Goal: Information Seeking & Learning: Learn about a topic

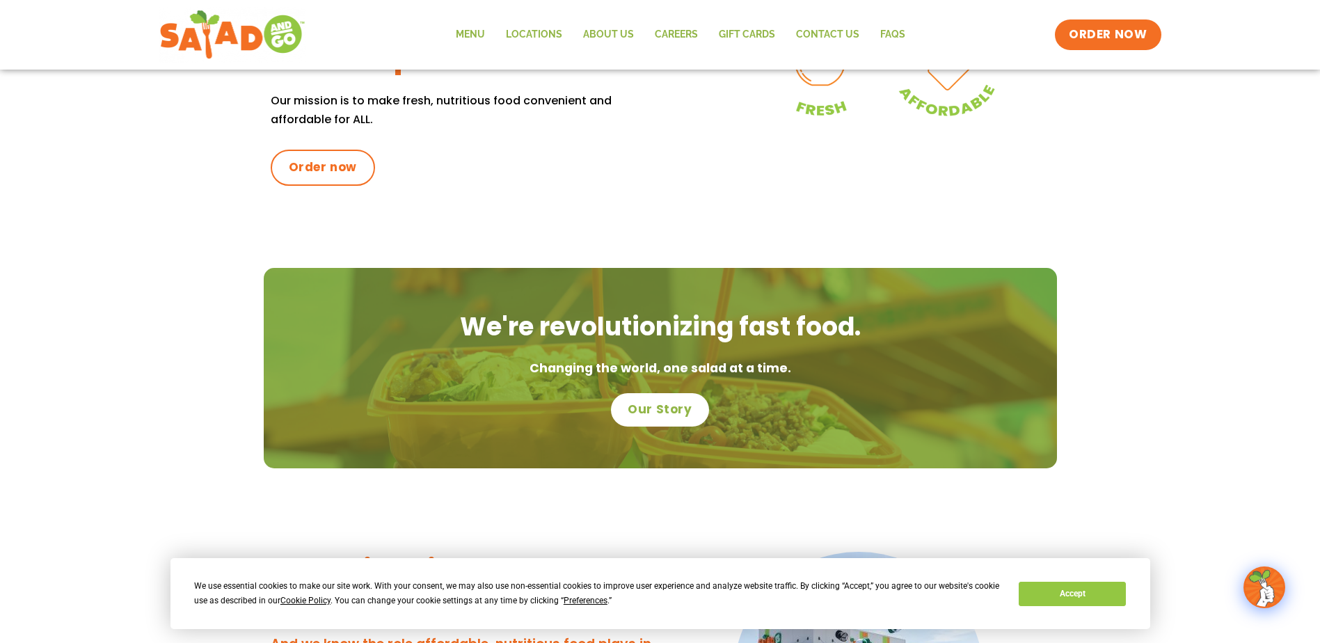
scroll to position [417, 0]
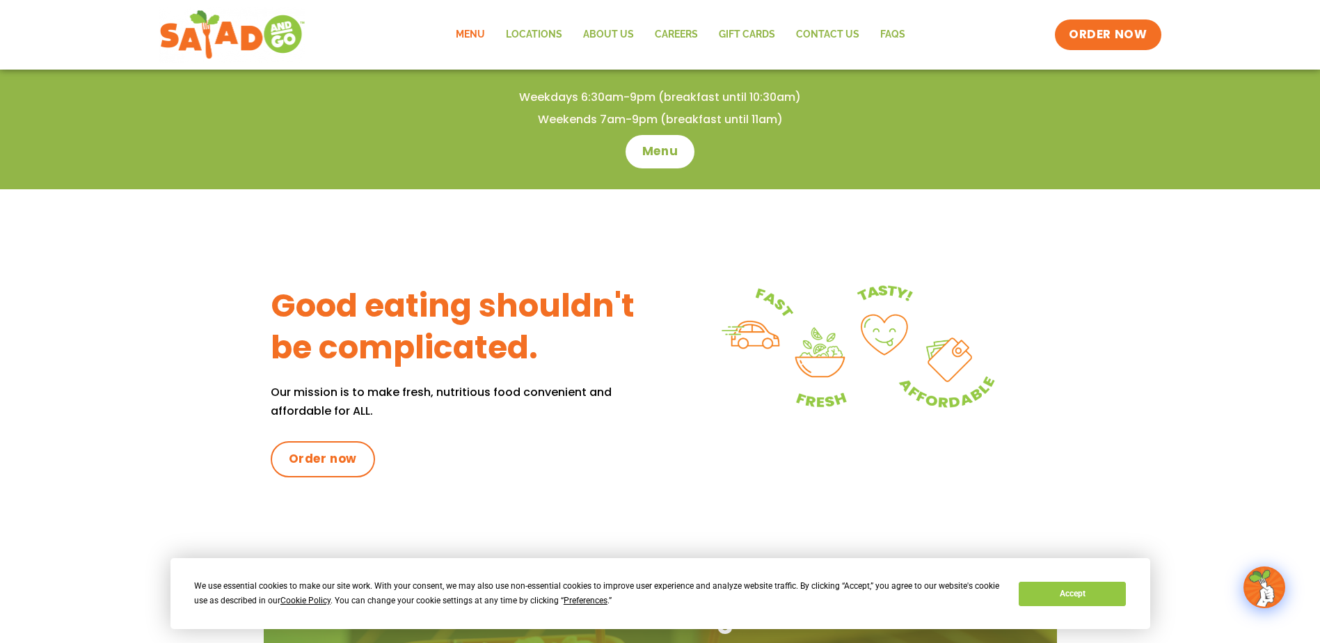
click at [476, 29] on link "Menu" at bounding box center [470, 35] width 50 height 32
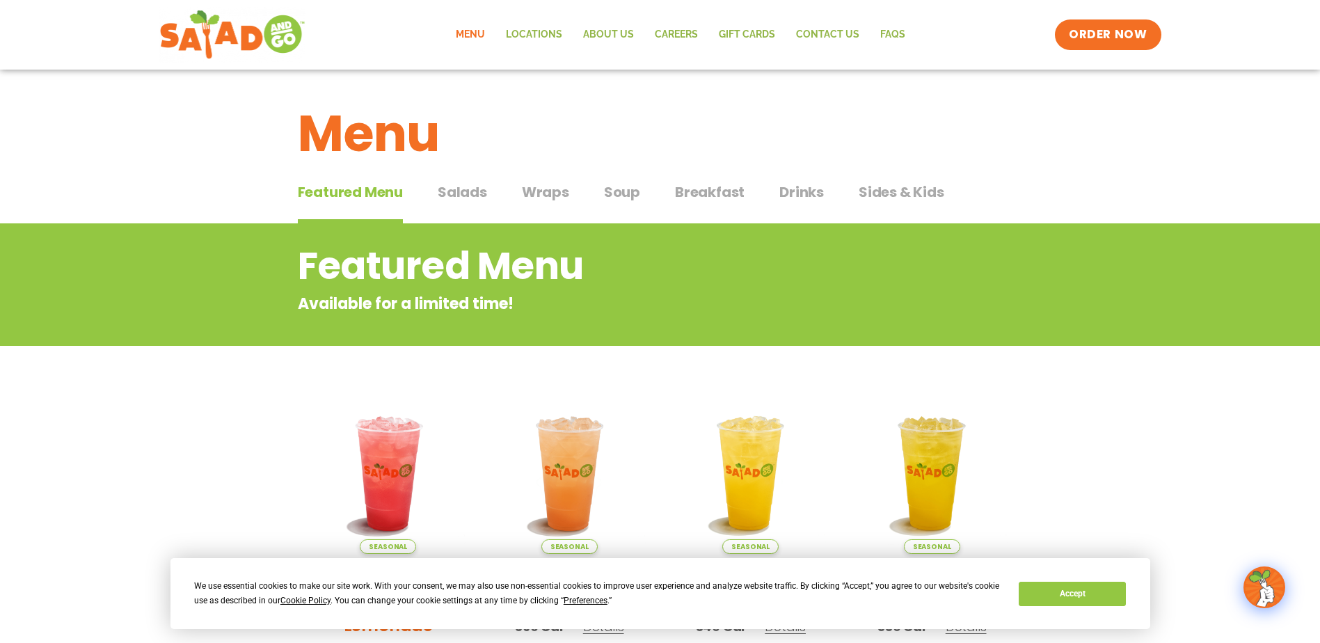
click at [708, 189] on span "Breakfast" at bounding box center [710, 192] width 70 height 21
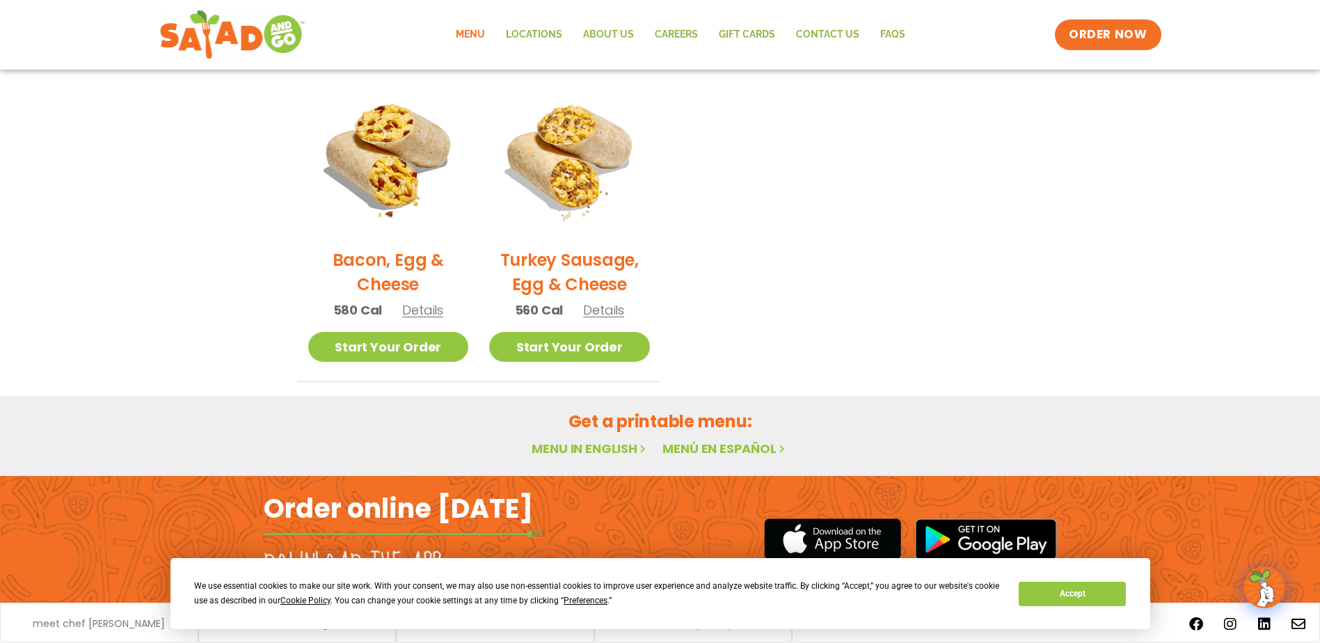
scroll to position [696, 0]
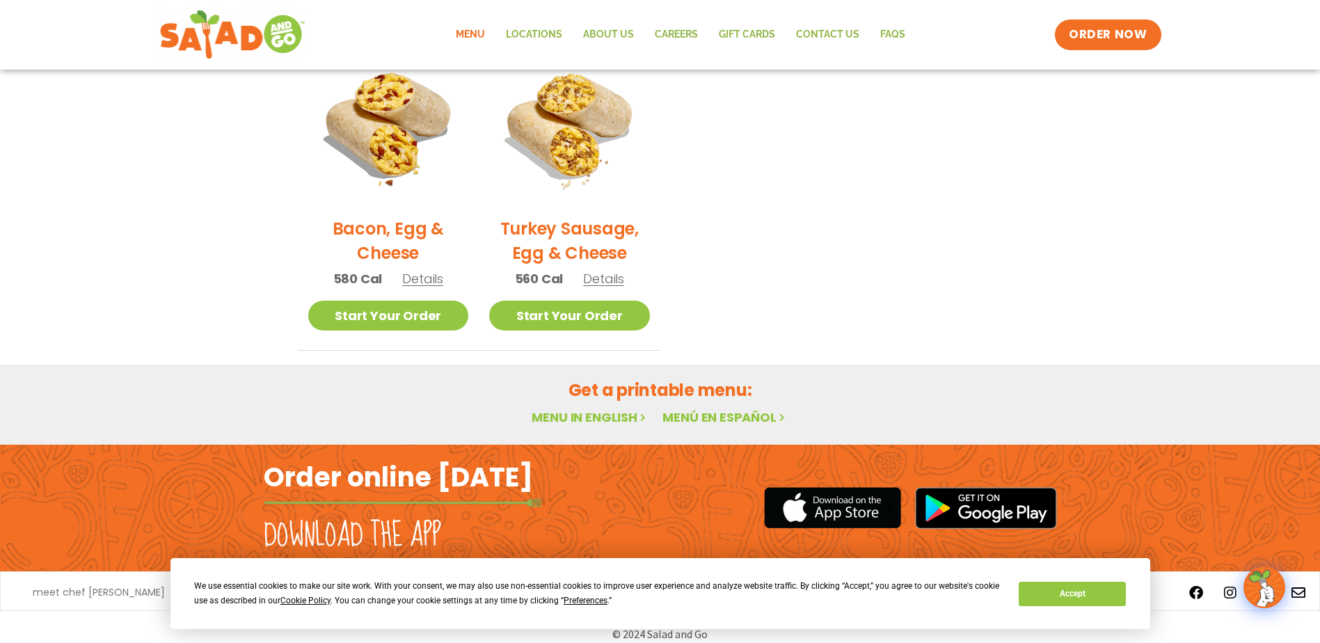
click at [603, 411] on link "Menu in English" at bounding box center [590, 416] width 117 height 17
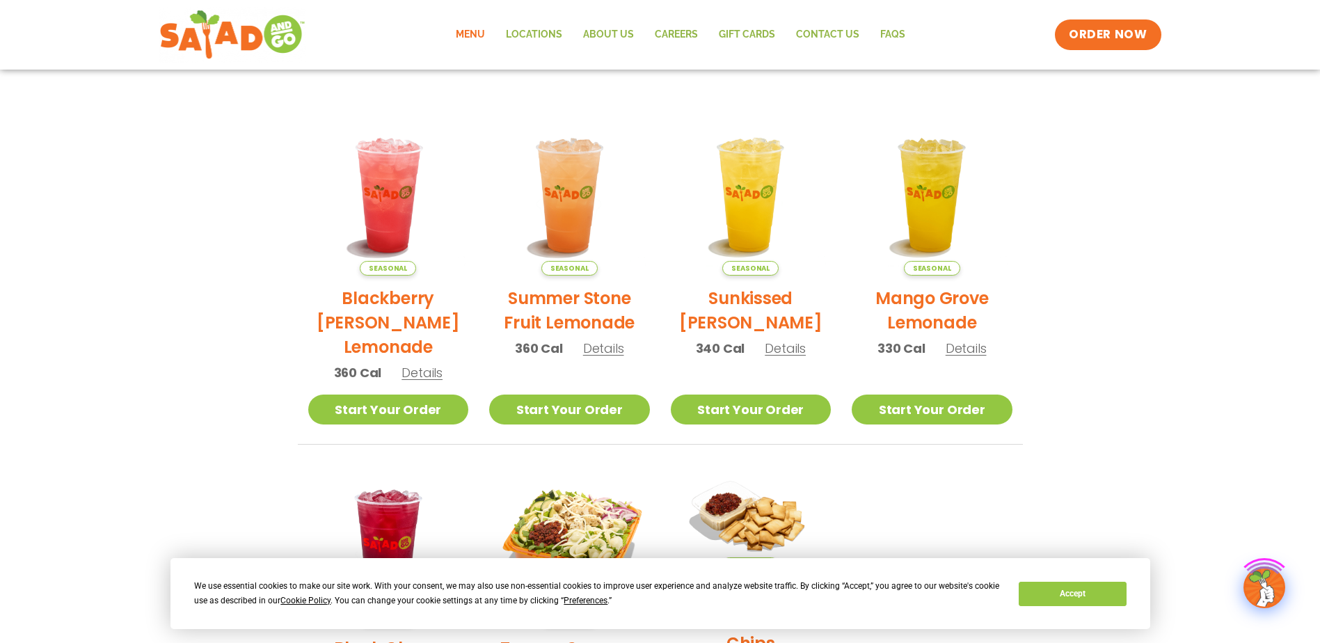
scroll to position [626, 0]
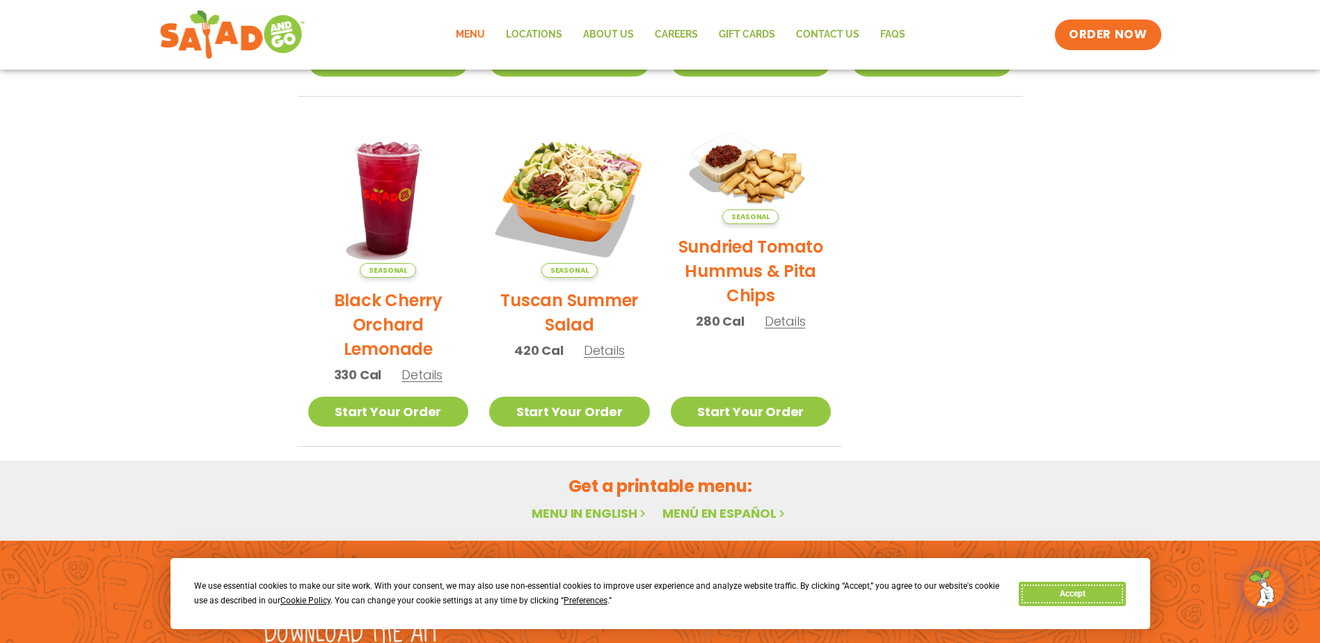
click at [1075, 589] on button "Accept" at bounding box center [1072, 594] width 107 height 24
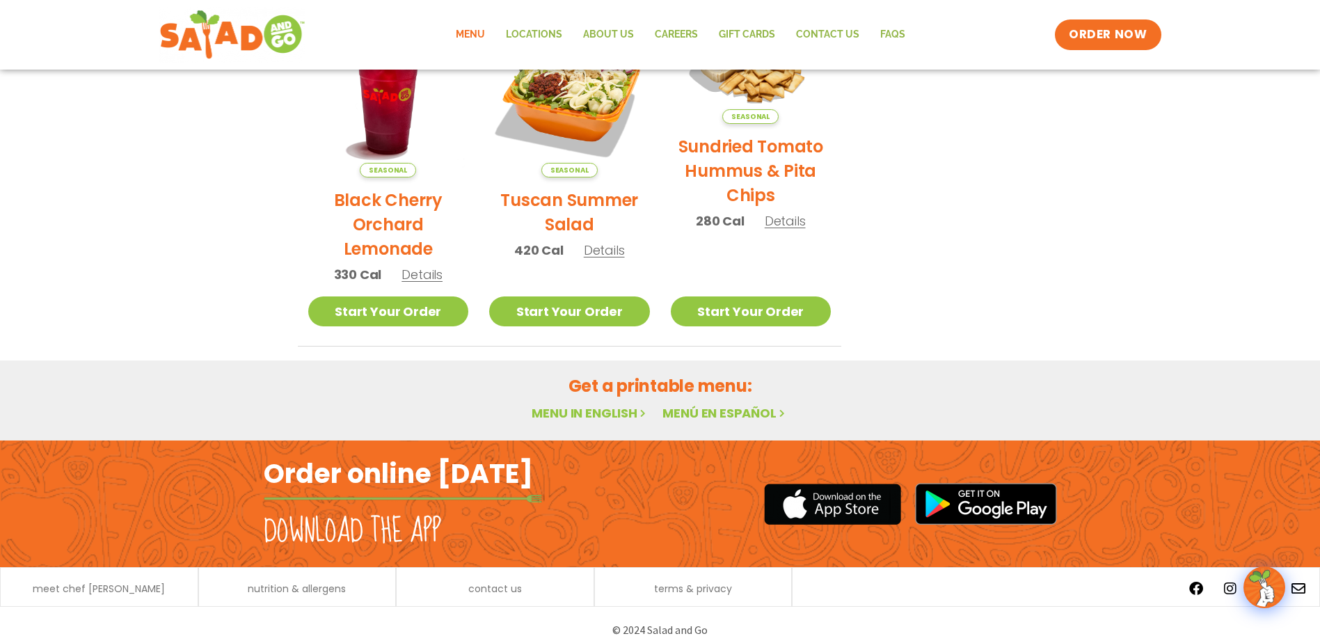
scroll to position [737, 0]
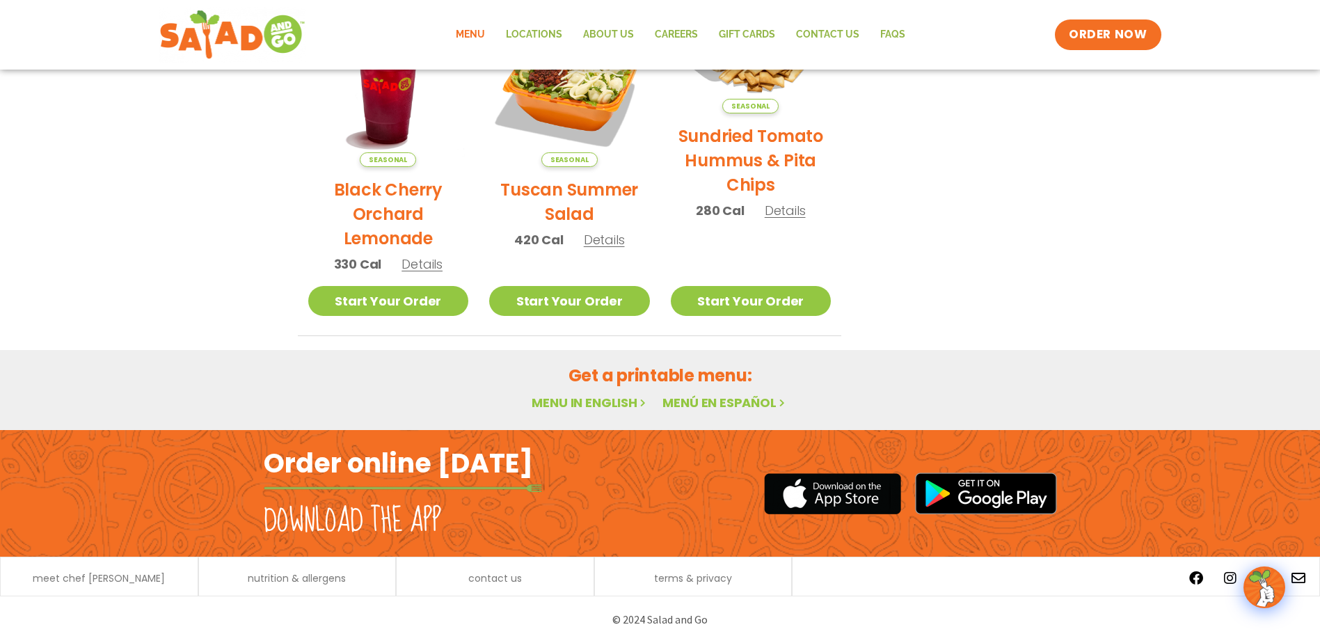
click at [630, 400] on link "Menu in English" at bounding box center [590, 402] width 117 height 17
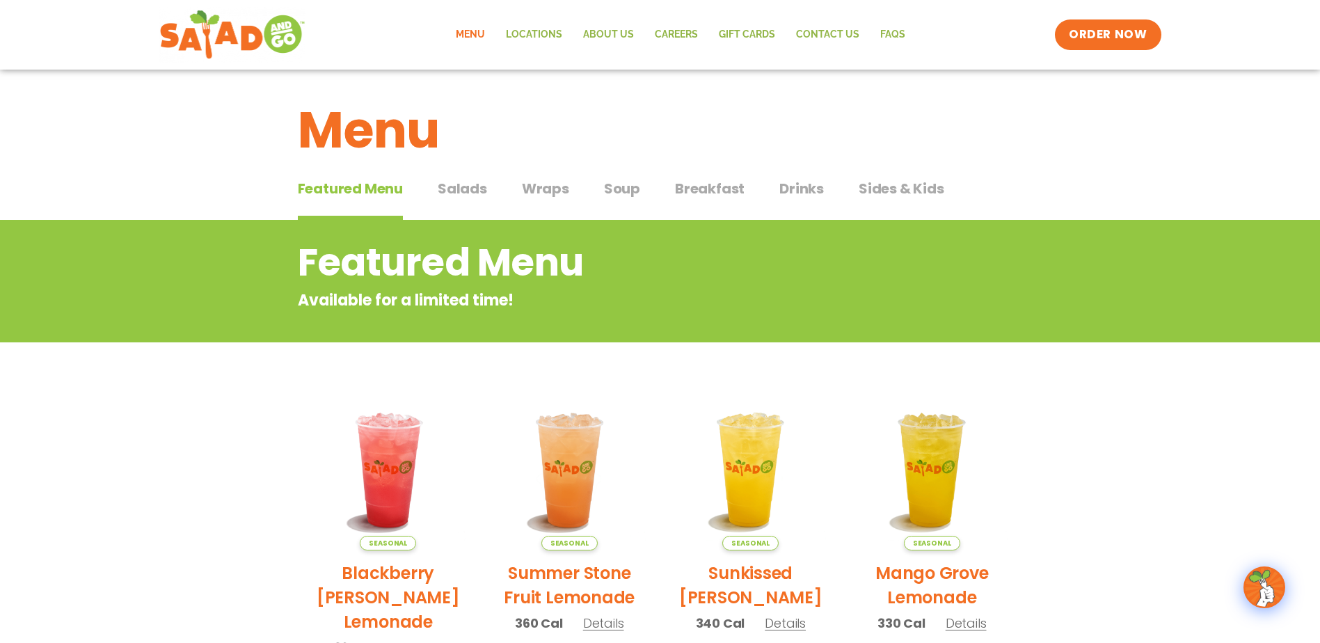
scroll to position [0, 0]
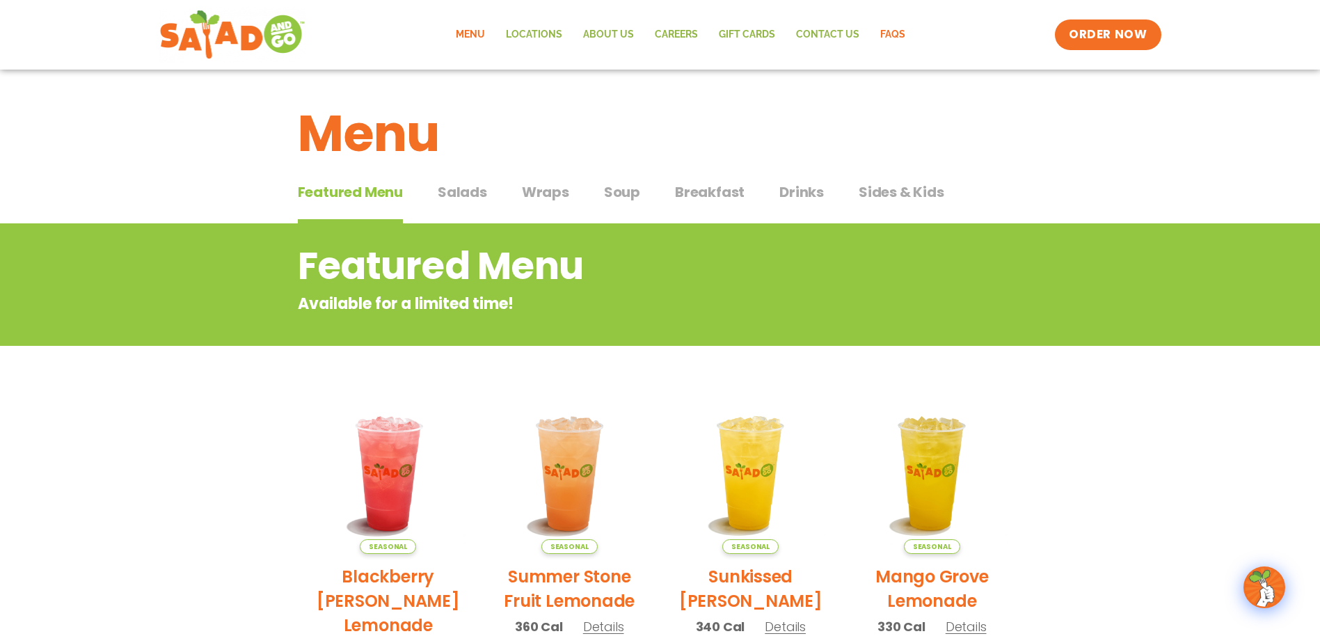
click at [891, 33] on link "FAQs" at bounding box center [893, 35] width 46 height 32
click at [807, 186] on span "Drinks" at bounding box center [801, 192] width 45 height 21
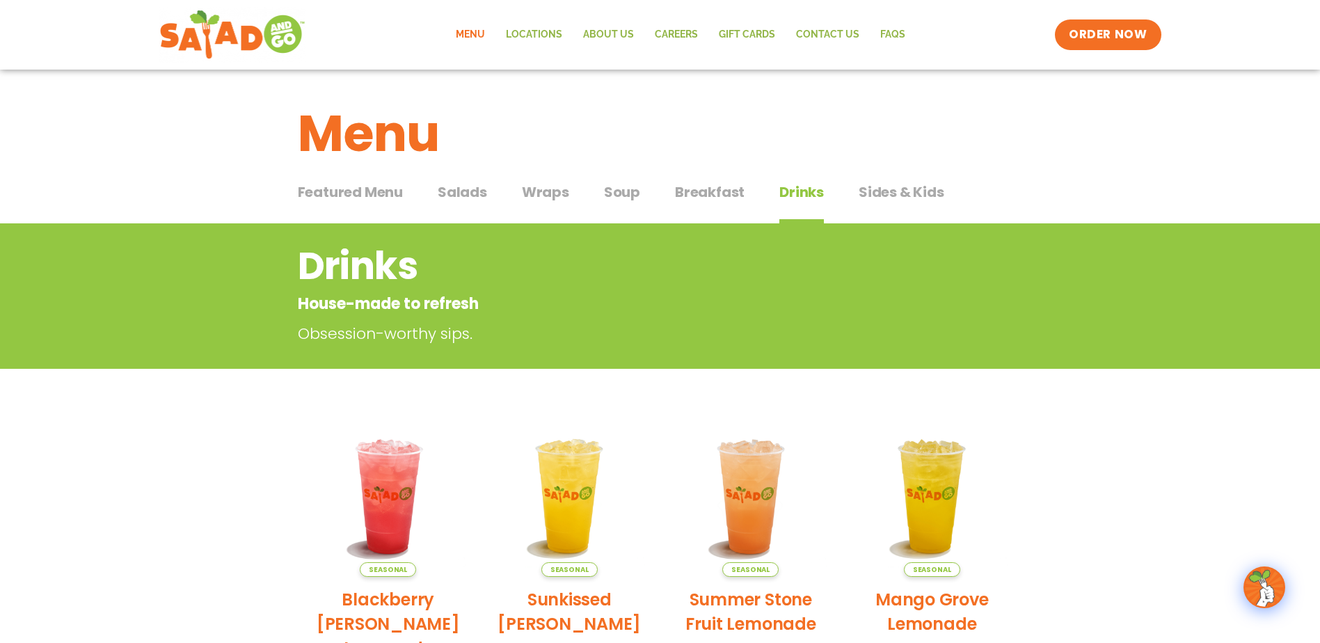
click at [780, 192] on span "Drinks" at bounding box center [801, 192] width 45 height 21
click at [345, 193] on span "Featured Menu" at bounding box center [350, 192] width 105 height 21
